Goal: Task Accomplishment & Management: Manage account settings

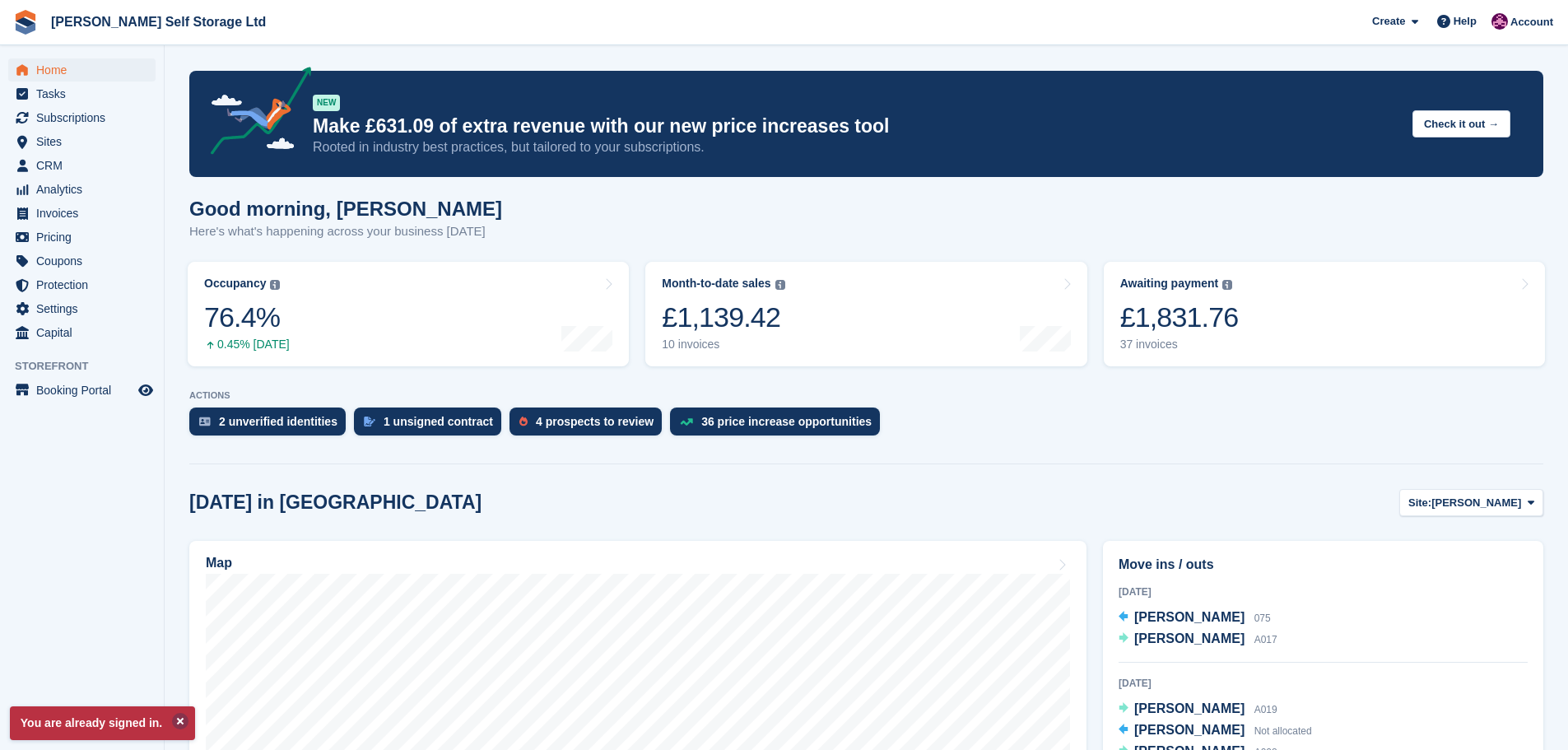
click at [181, 716] on button at bounding box center [180, 721] width 17 height 17
click at [539, 423] on div "4 prospects to review" at bounding box center [594, 422] width 118 height 13
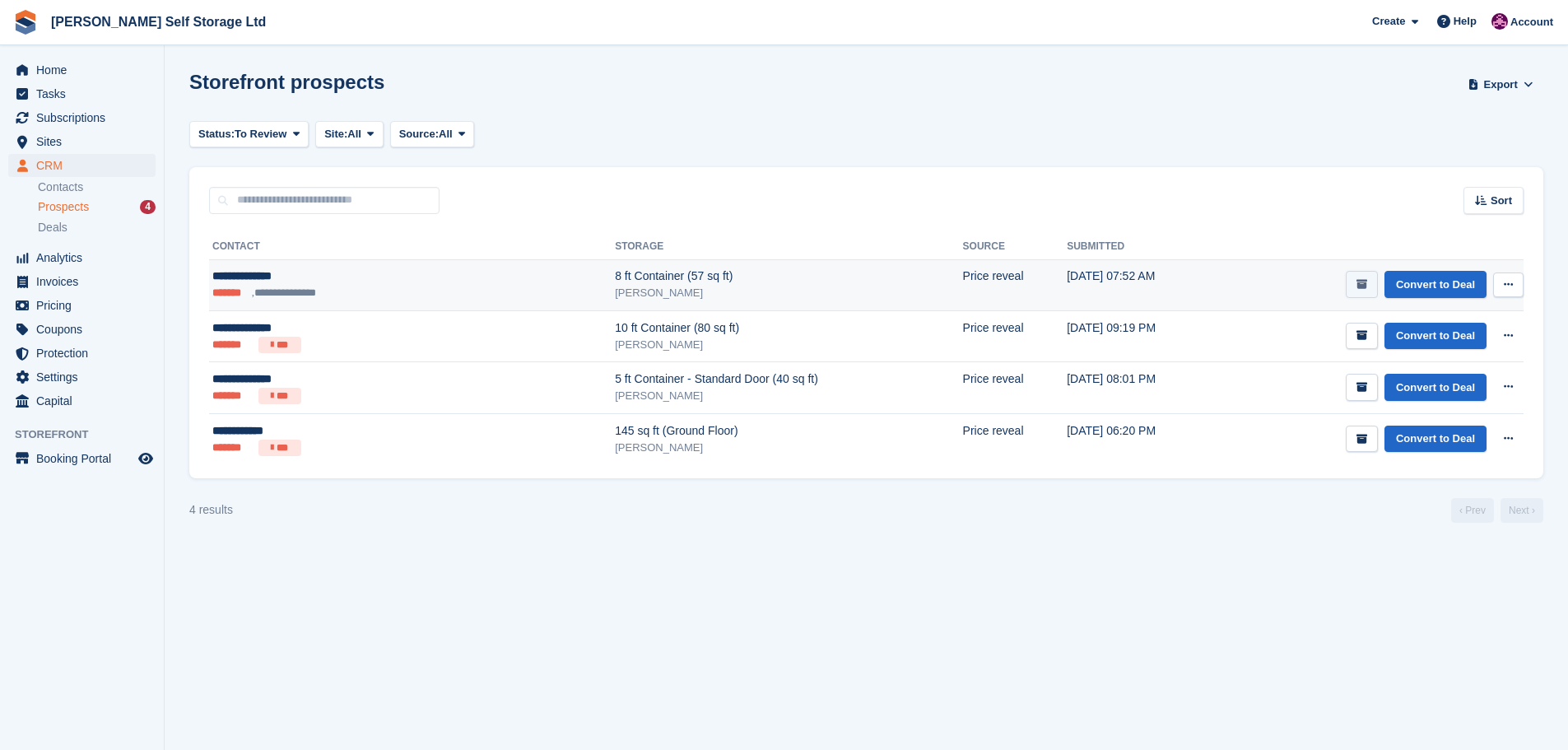
click at [1369, 278] on button "submit" at bounding box center [1362, 285] width 32 height 27
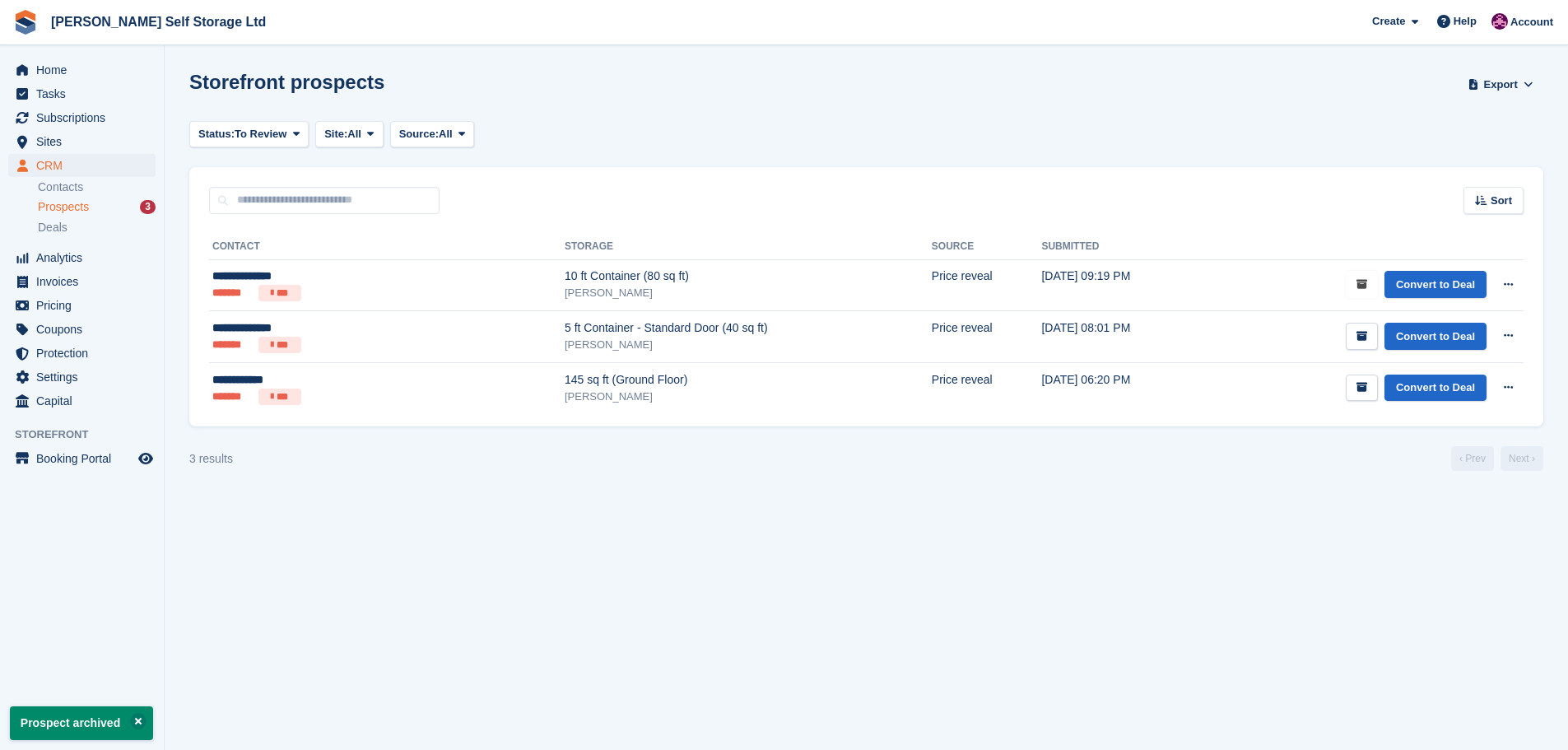
click at [1364, 285] on icon "submit" at bounding box center [1362, 285] width 11 height 11
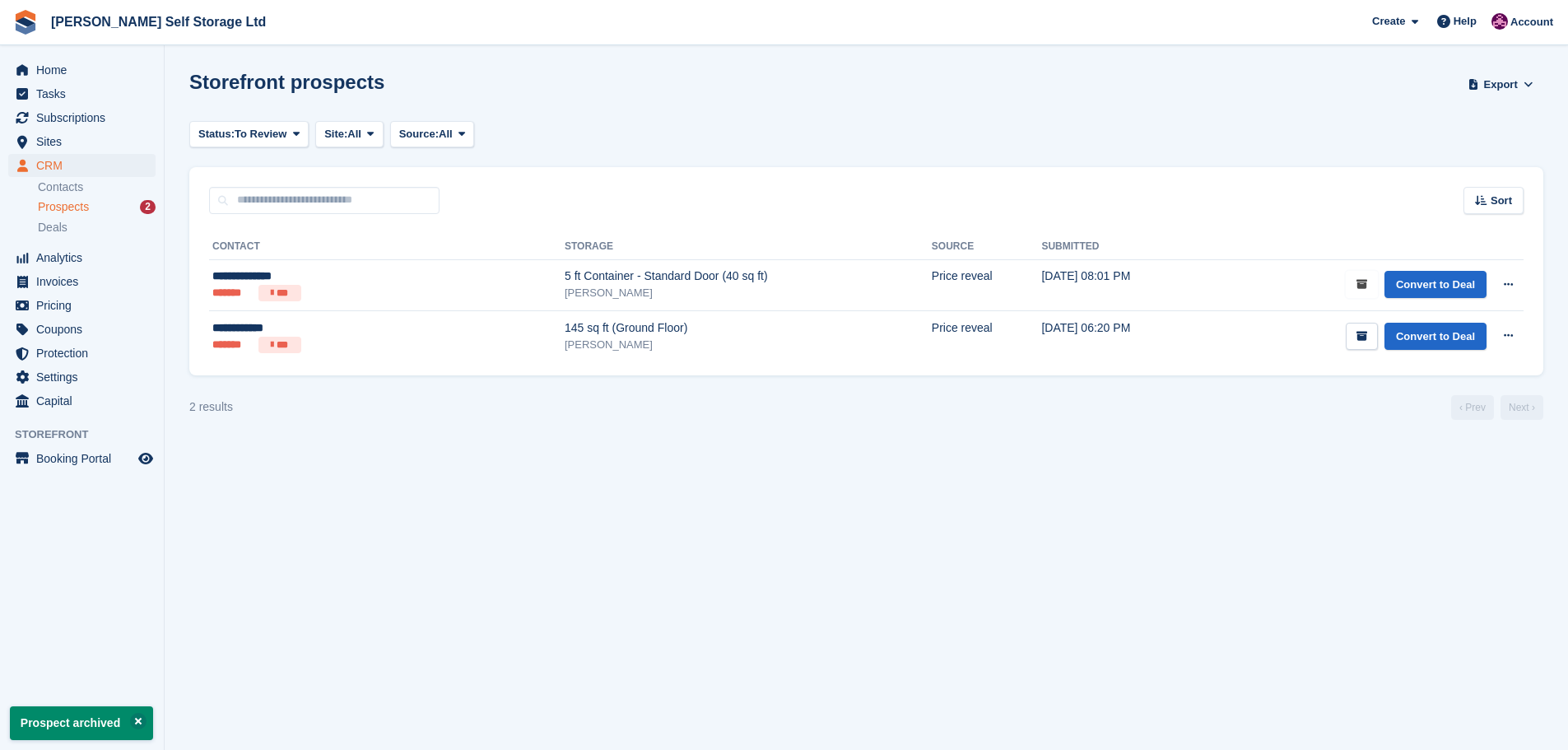
click at [1364, 285] on icon "submit" at bounding box center [1362, 285] width 11 height 11
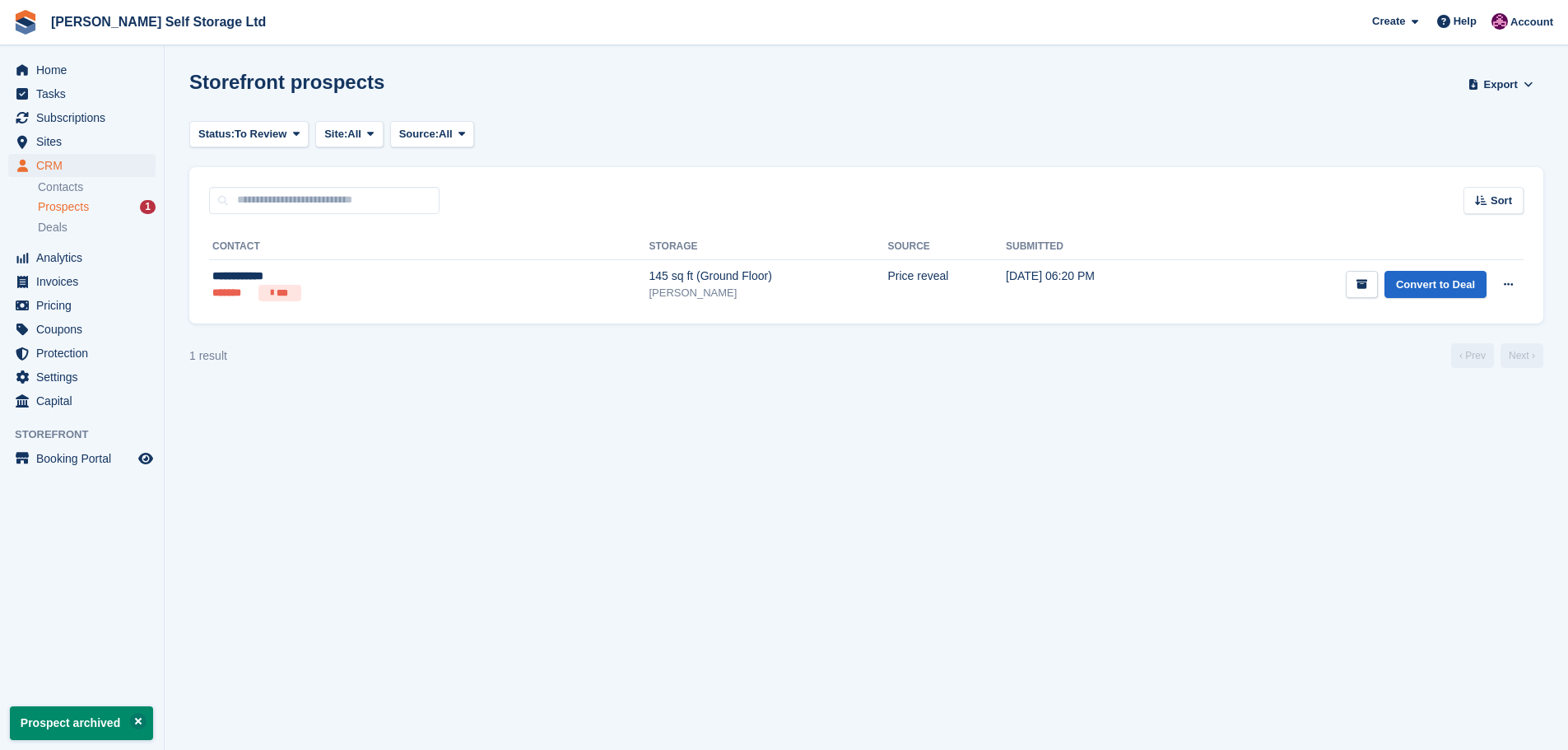
click at [1364, 285] on icon "submit" at bounding box center [1362, 285] width 11 height 11
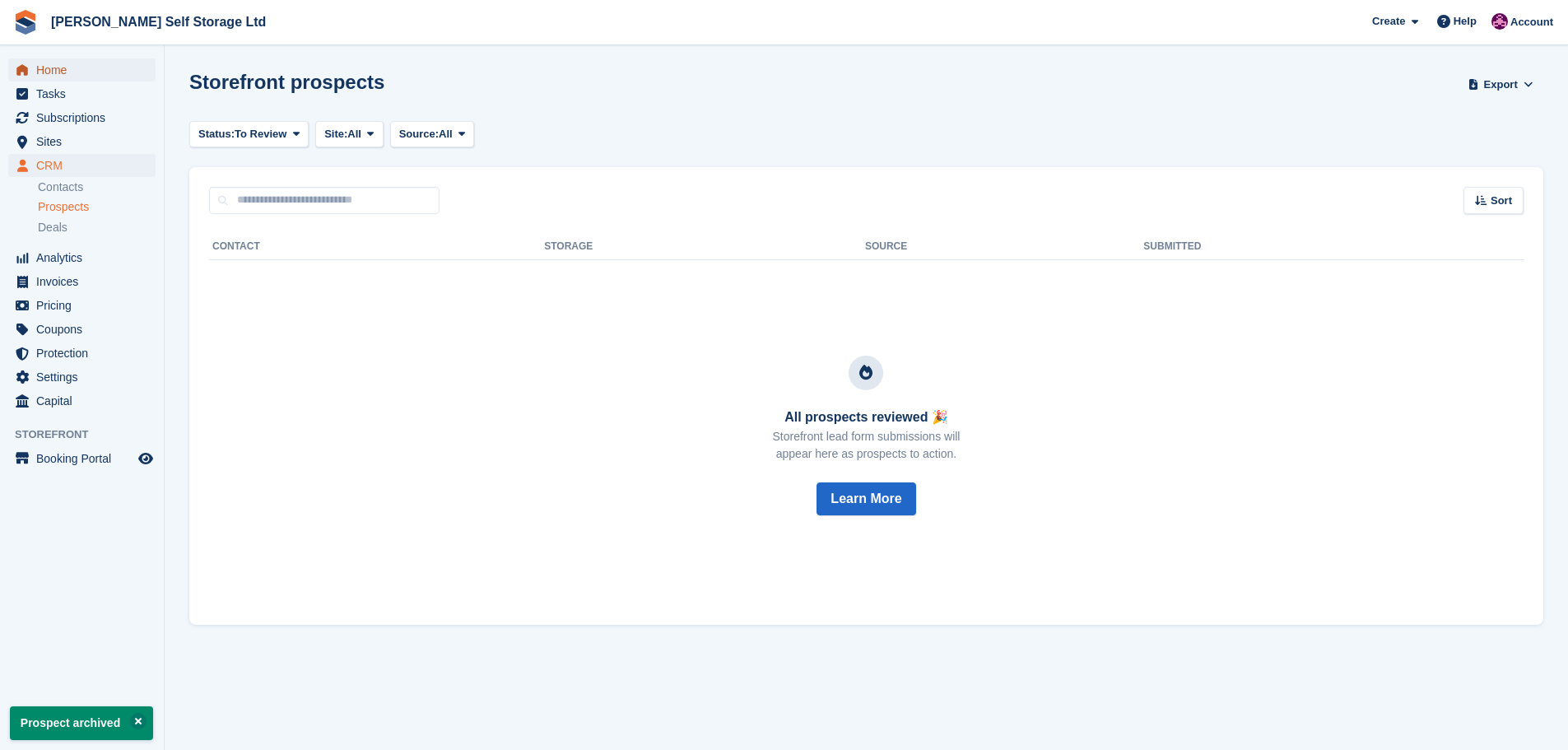
click at [81, 73] on span "Home" at bounding box center [85, 70] width 99 height 23
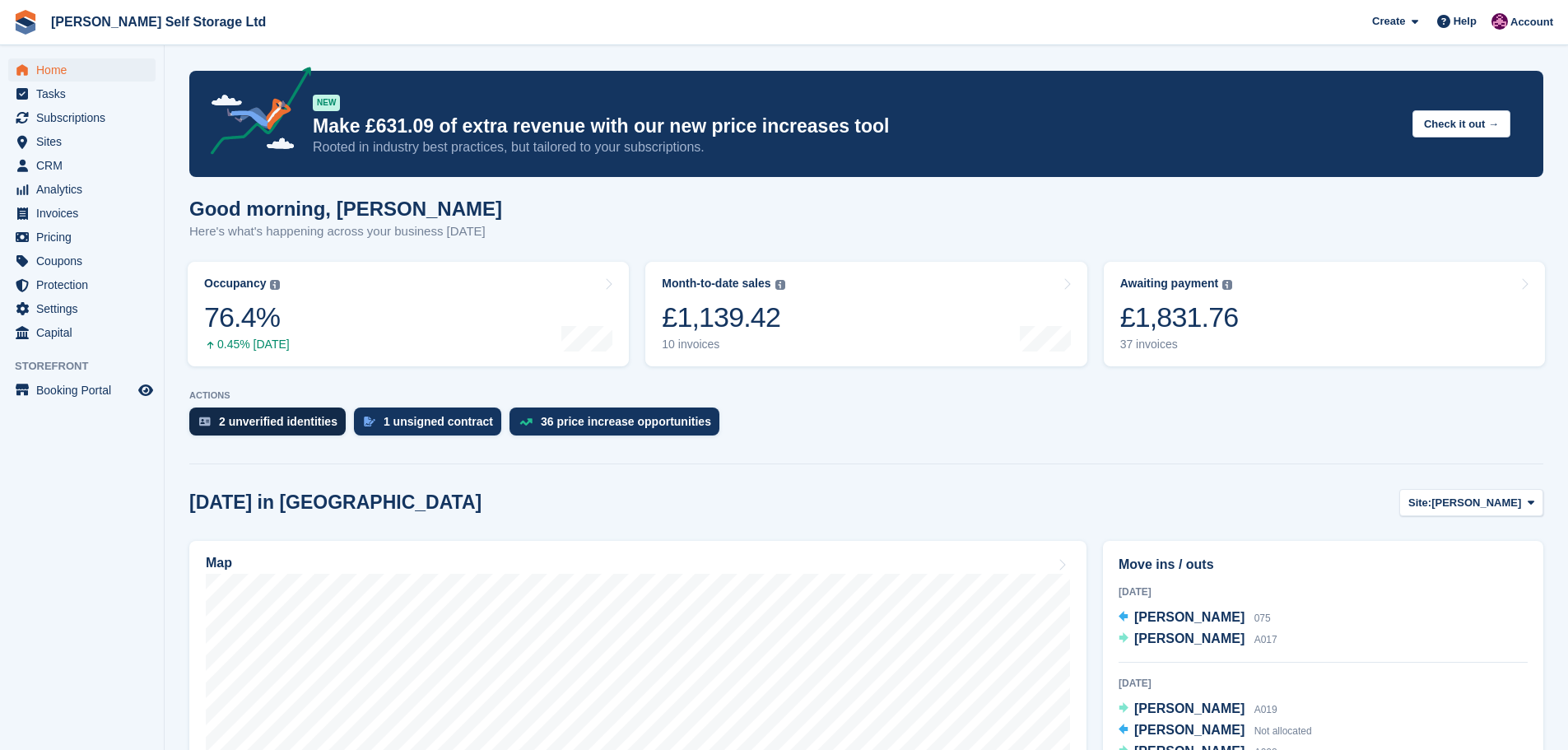
click at [301, 417] on div "2 unverified identities" at bounding box center [277, 422] width 119 height 13
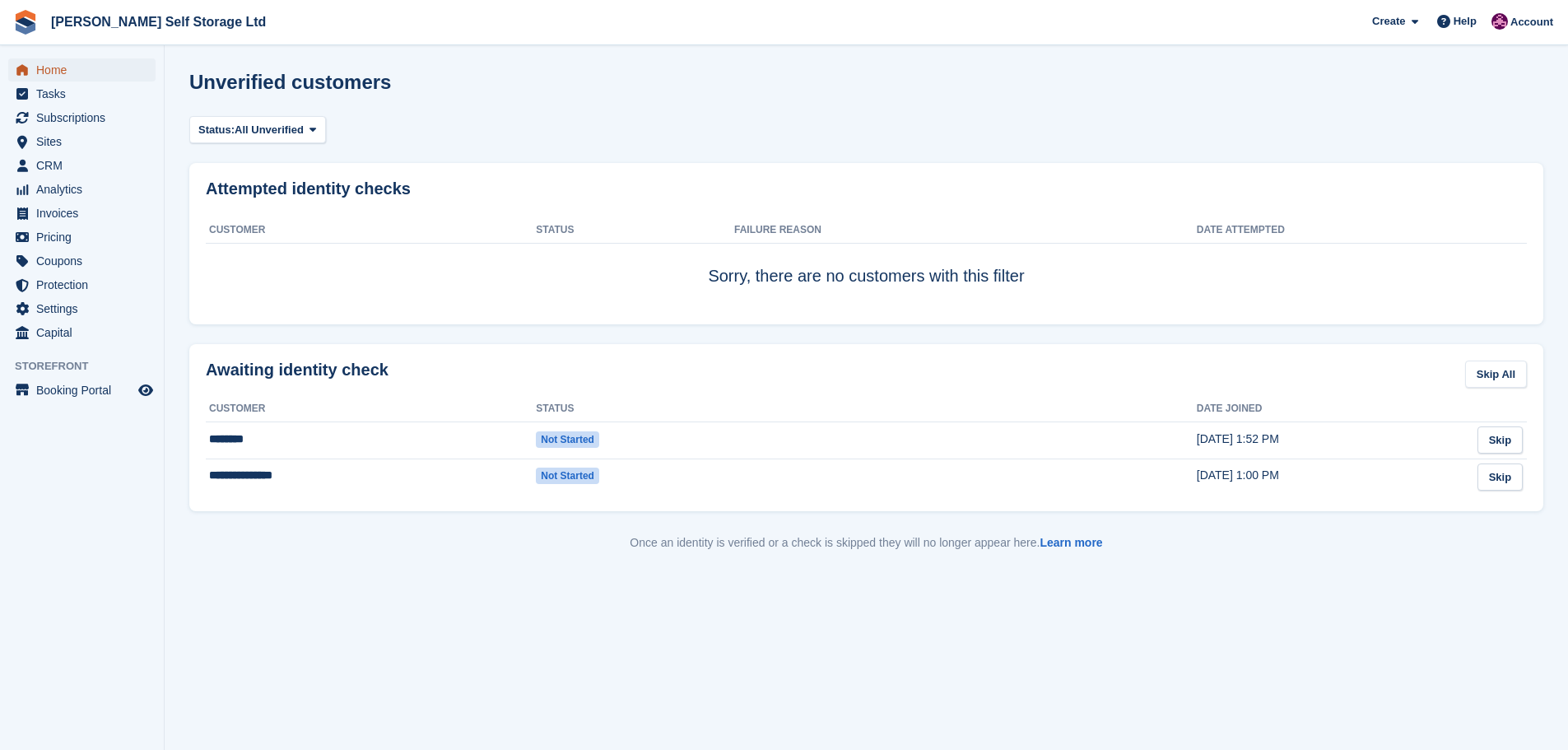
click at [58, 60] on span "Home" at bounding box center [85, 70] width 99 height 23
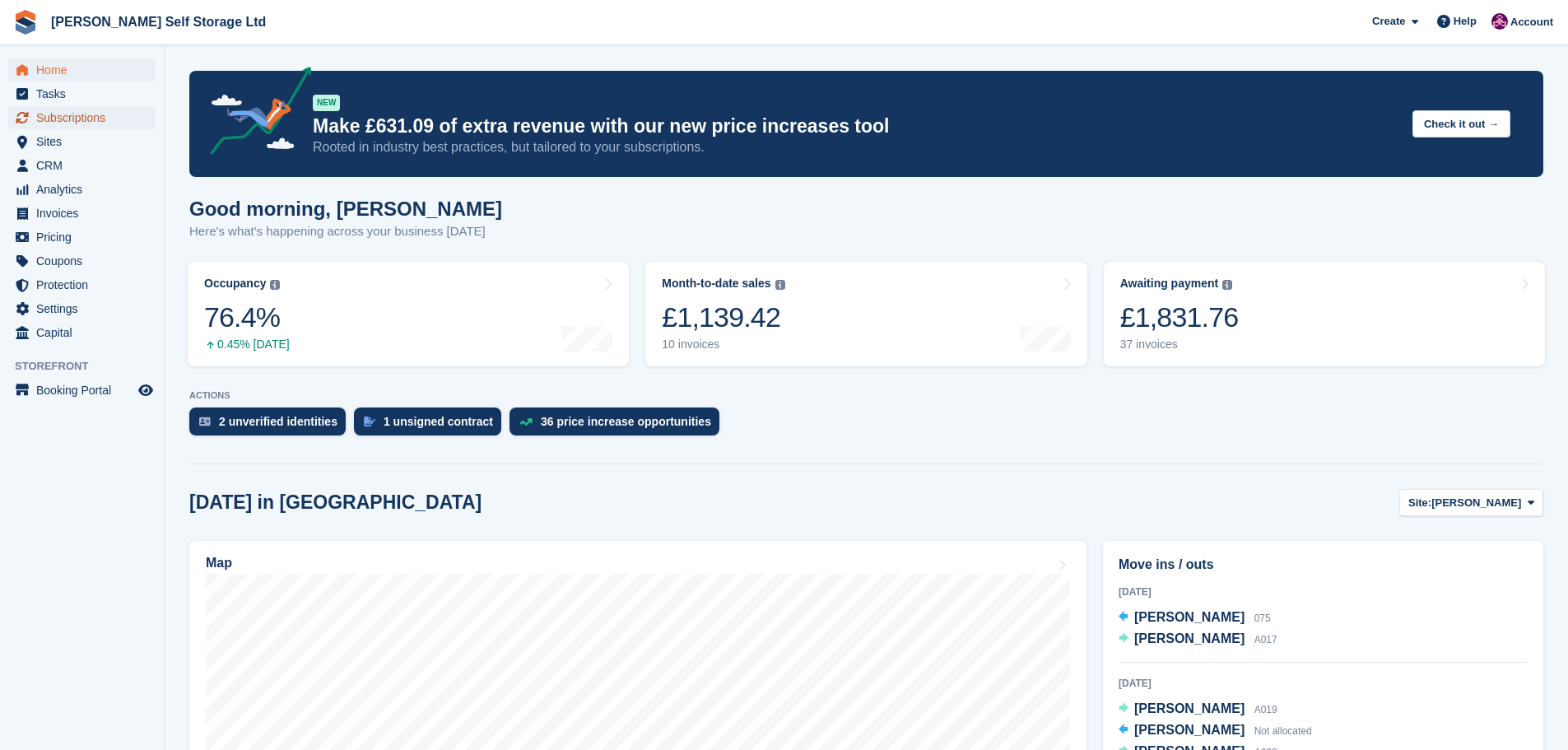
click at [98, 125] on span "Subscriptions" at bounding box center [85, 118] width 99 height 23
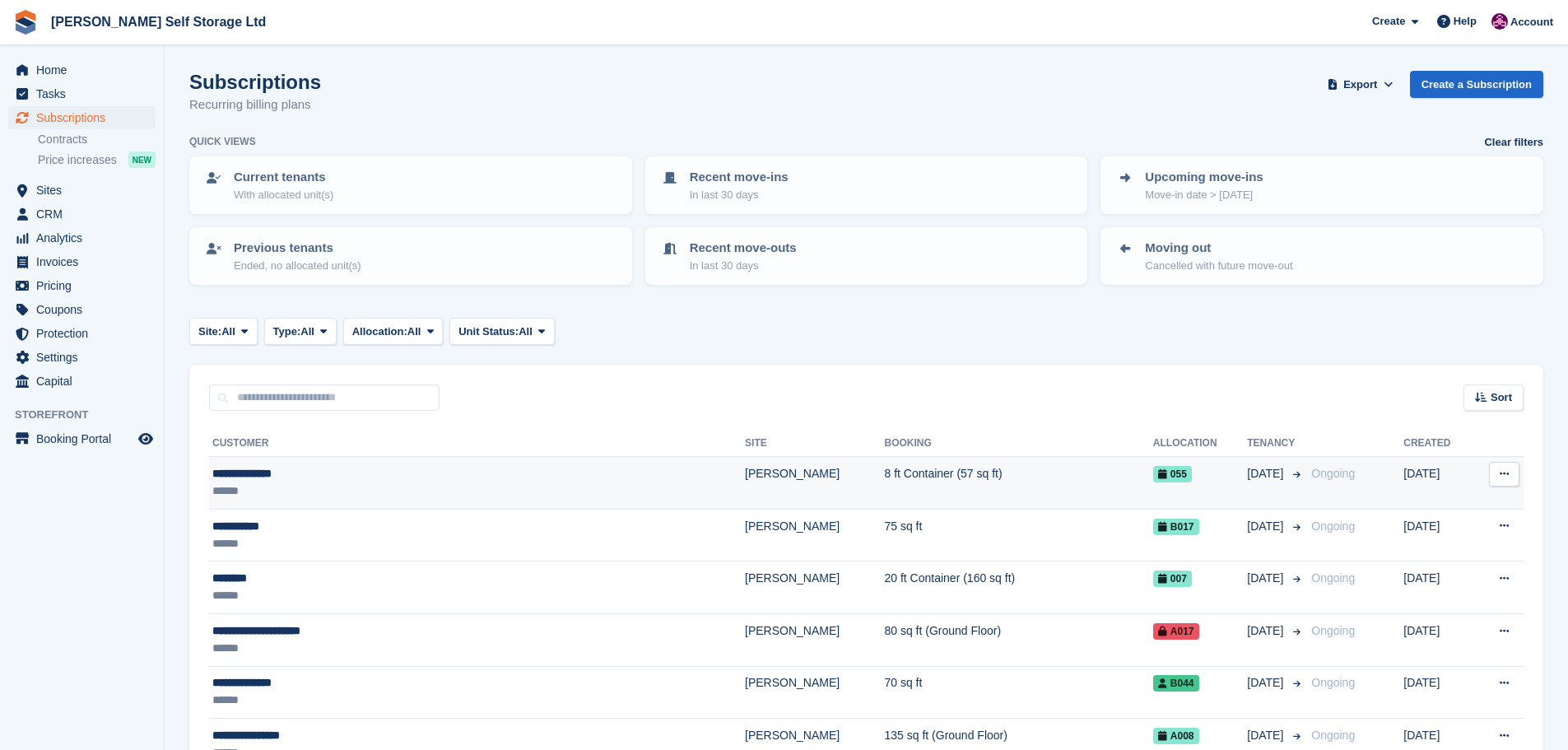
click at [438, 489] on div "******" at bounding box center [392, 492] width 361 height 18
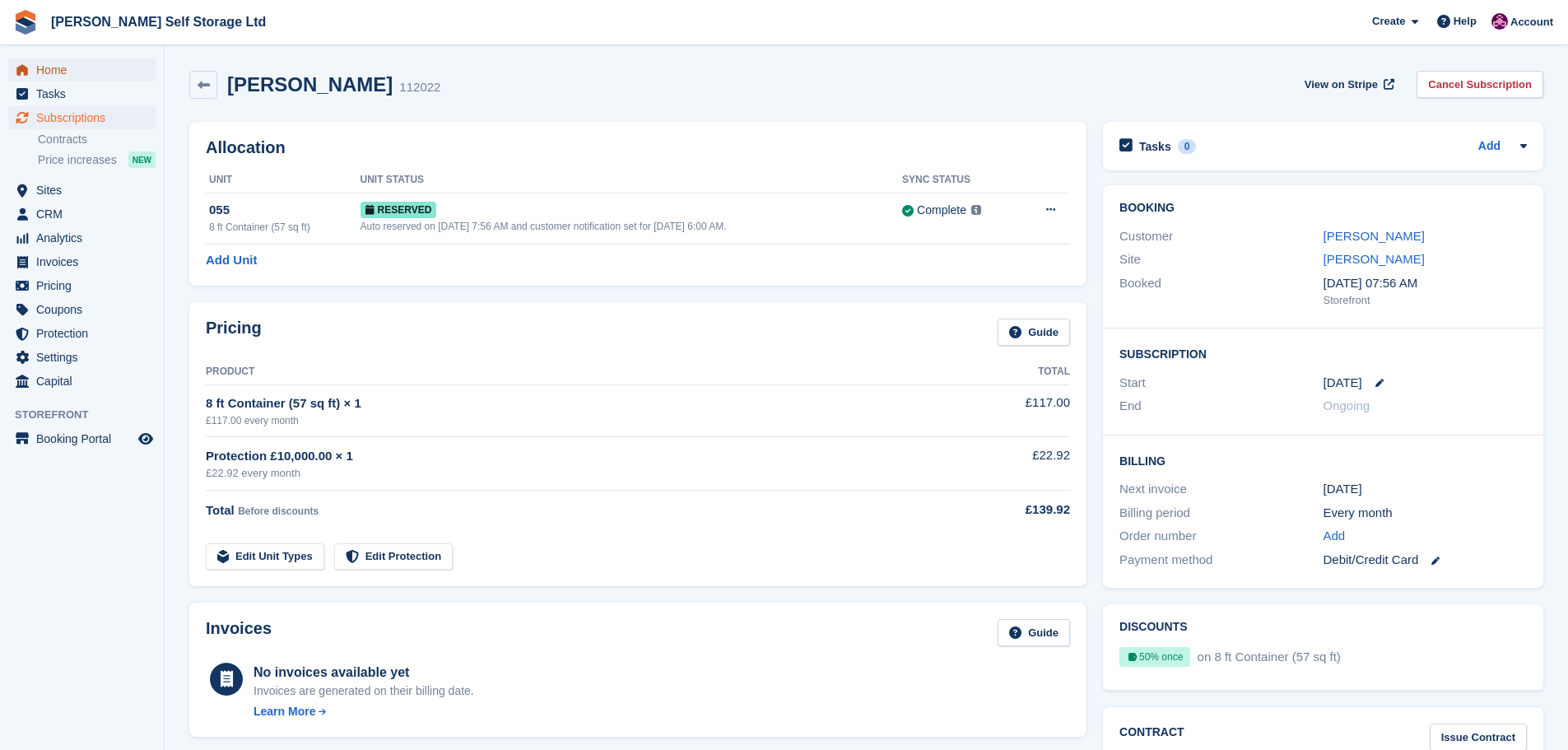
click at [57, 71] on span "Home" at bounding box center [85, 70] width 99 height 23
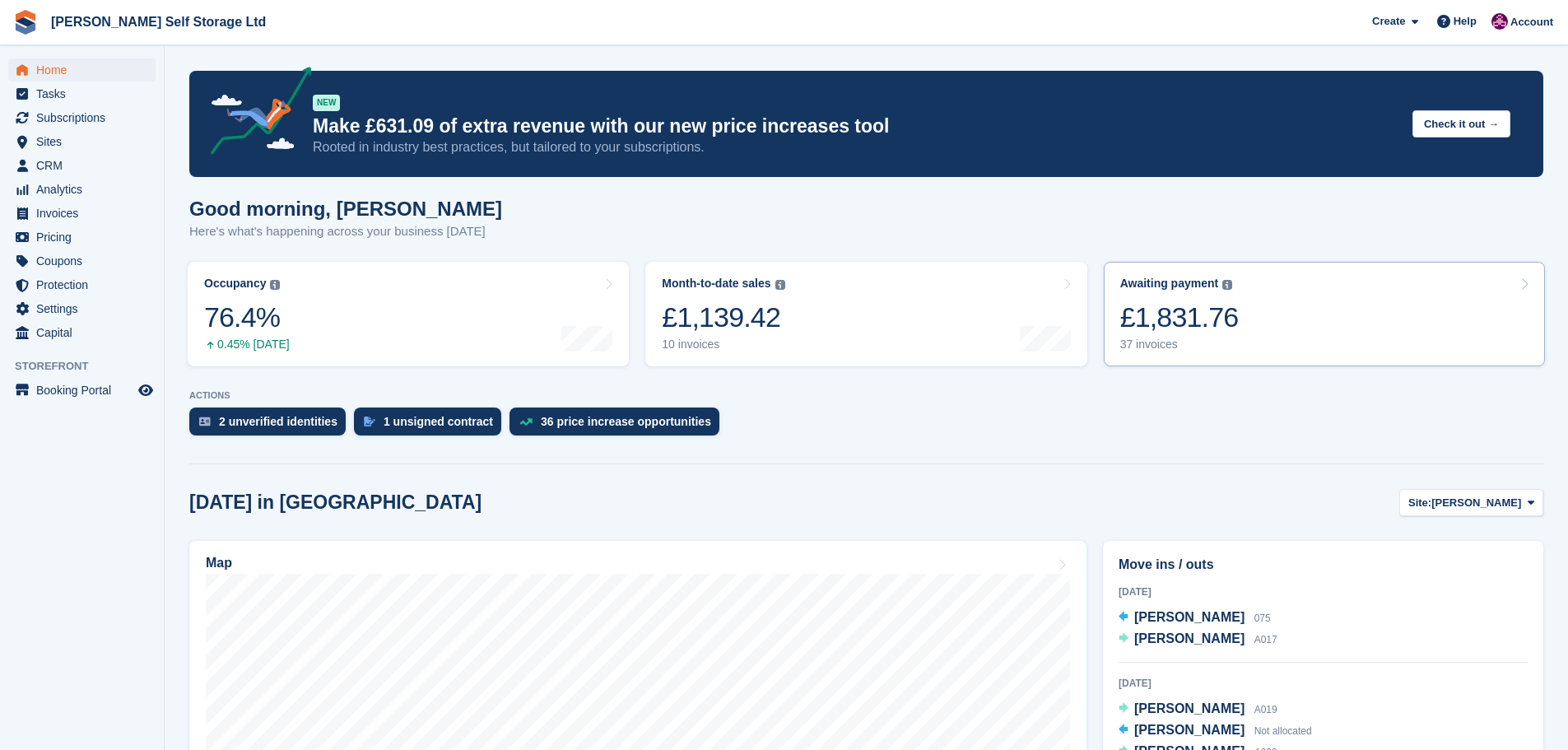
click at [1202, 322] on div "£1,831.76" at bounding box center [1179, 317] width 119 height 33
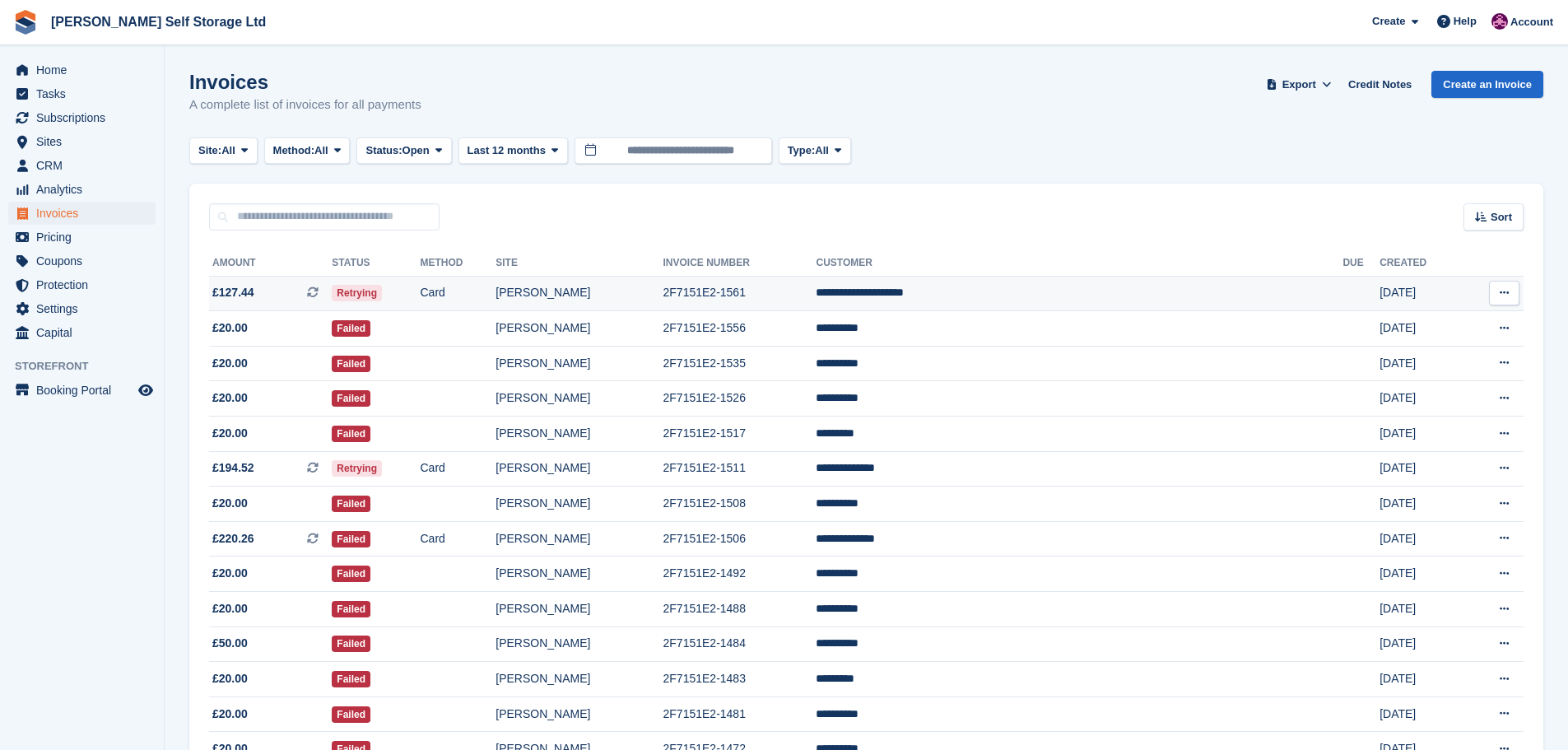
click at [274, 298] on span "£127.44 This is a recurring subscription invoice." at bounding box center [270, 293] width 123 height 18
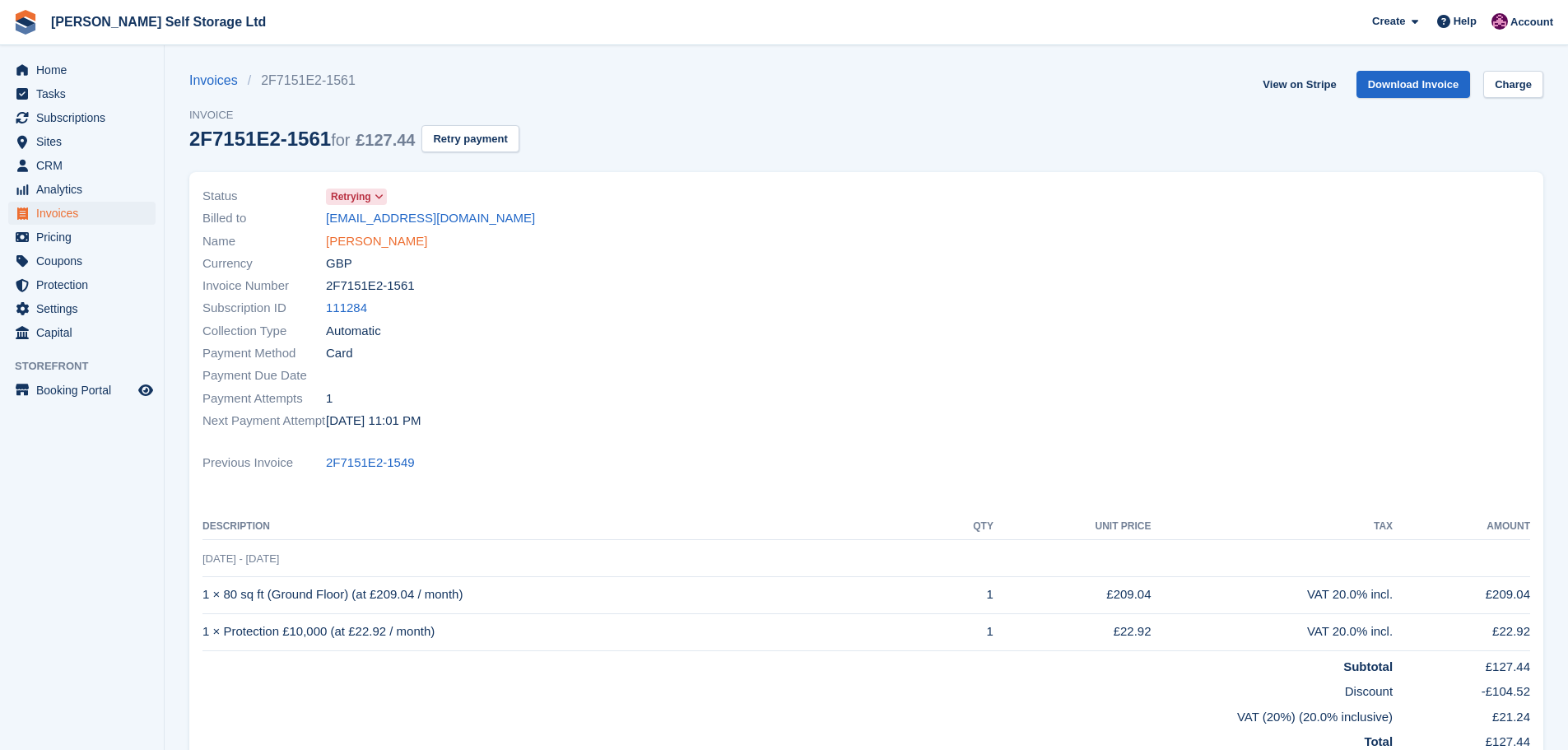
click at [348, 240] on link "[PERSON_NAME]" at bounding box center [376, 242] width 101 height 19
